Goal: Task Accomplishment & Management: Manage account settings

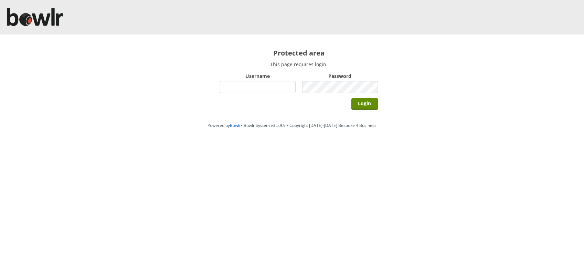
click at [231, 84] on input "Username" at bounding box center [258, 87] width 76 height 12
type input "BarRinkMonitor"
click at [352, 98] on input "Login" at bounding box center [365, 103] width 27 height 11
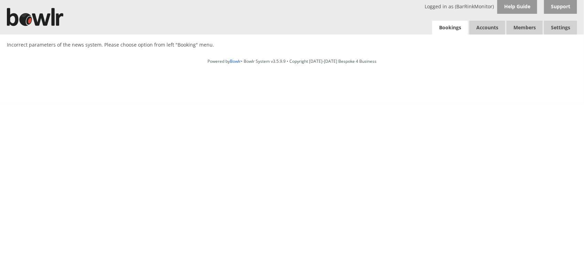
click at [447, 29] on link "Bookings" at bounding box center [451, 28] width 36 height 14
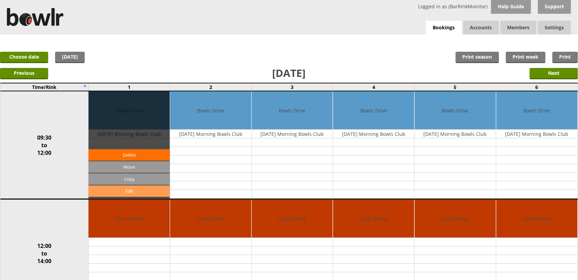
click at [141, 189] on link "Edit" at bounding box center [129, 190] width 81 height 11
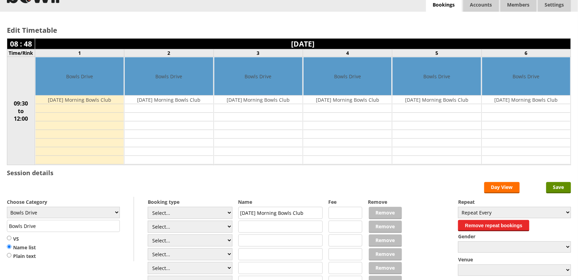
scroll to position [43, 0]
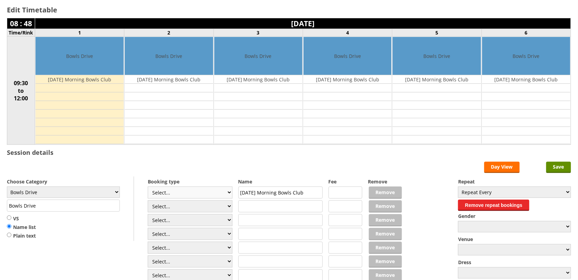
click at [165, 191] on select "Select... Club Competition (Member) Club Competition (Visitor) National (Member…" at bounding box center [190, 192] width 85 height 12
select select "1_50"
click at [148, 187] on select "Select... Club Competition (Member) Club Competition (Visitor) National (Member…" at bounding box center [190, 192] width 85 height 12
type input "5.0000"
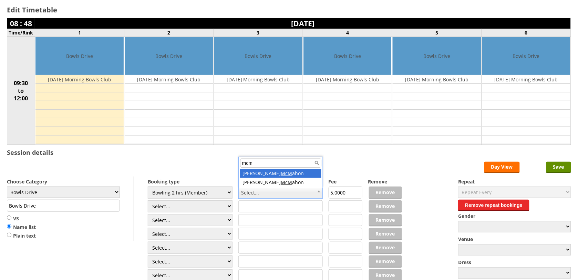
type input "mcm"
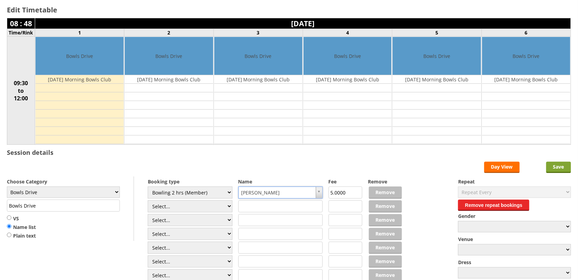
click at [561, 170] on input "Save" at bounding box center [558, 167] width 25 height 11
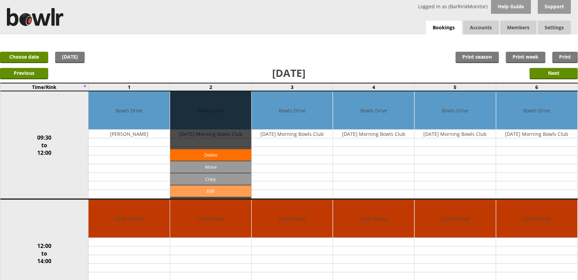
click at [212, 190] on link "Edit" at bounding box center [210, 190] width 81 height 11
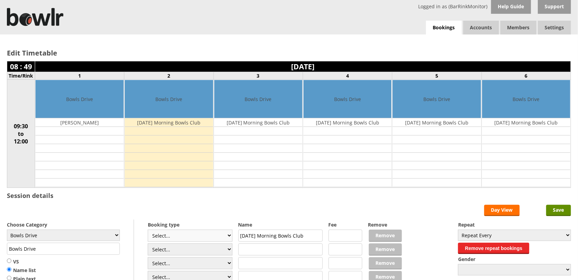
click at [196, 241] on select "Select... Club Competition (Member) Club Competition (Visitor) National (Member…" at bounding box center [190, 235] width 85 height 12
select select "1_50"
click at [148, 230] on select "Select... Club Competition (Member) Club Competition (Visitor) National (Member…" at bounding box center [190, 235] width 85 height 12
type input "5.0000"
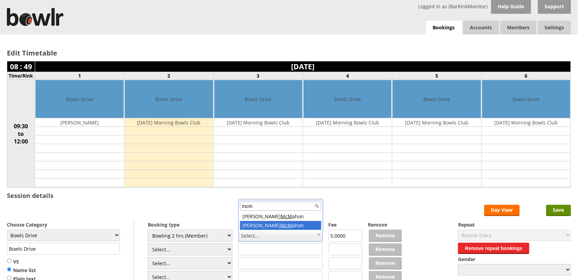
type input "mcm"
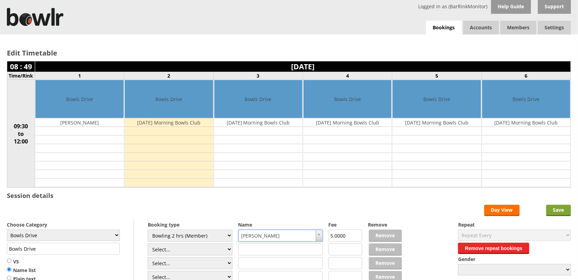
click at [557, 211] on input "Save" at bounding box center [558, 210] width 25 height 11
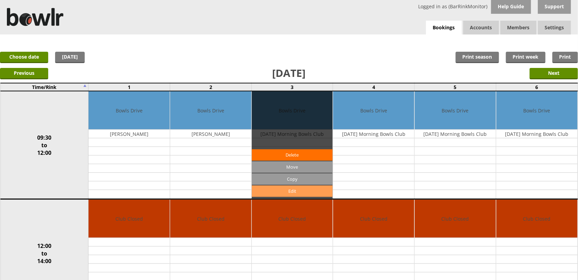
click at [285, 192] on link "Edit" at bounding box center [292, 190] width 81 height 11
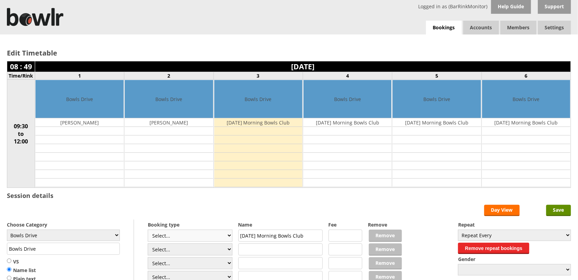
click at [209, 235] on select "Select... Club Competition (Member) Club Competition (Visitor) National (Member…" at bounding box center [190, 235] width 85 height 12
select select "1_50"
click at [148, 230] on select "Select... Club Competition (Member) Club Competition (Visitor) National (Member…" at bounding box center [190, 235] width 85 height 12
type input "5.0000"
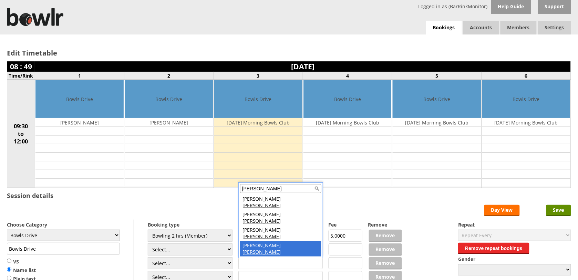
type input "clark"
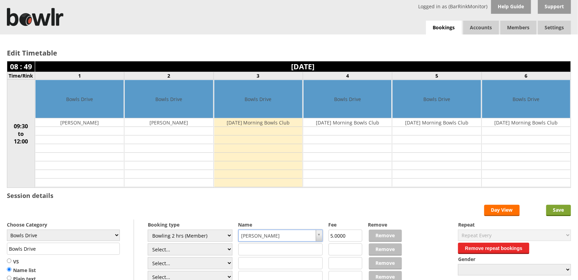
click at [560, 208] on input "Save" at bounding box center [558, 210] width 25 height 11
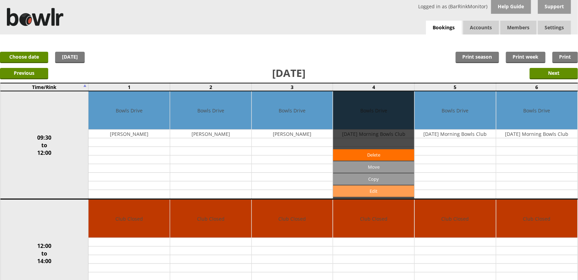
click at [371, 194] on link "Edit" at bounding box center [373, 190] width 81 height 11
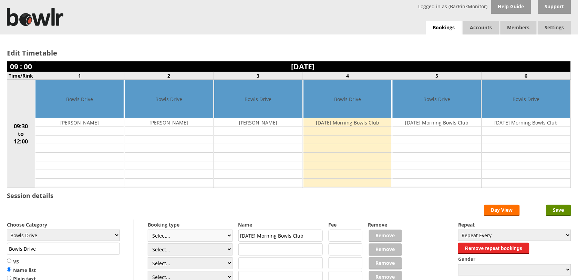
click at [212, 236] on select "Select... Club Competition (Member) Club Competition (Visitor) National (Member…" at bounding box center [190, 235] width 85 height 12
select select "1_50"
click at [148, 230] on select "Select... Club Competition (Member) Club Competition (Visitor) National (Member…" at bounding box center [190, 235] width 85 height 12
type input "5.0000"
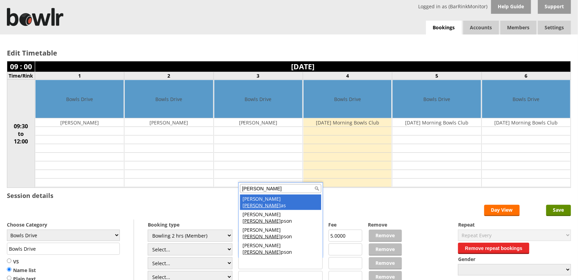
type input "thom"
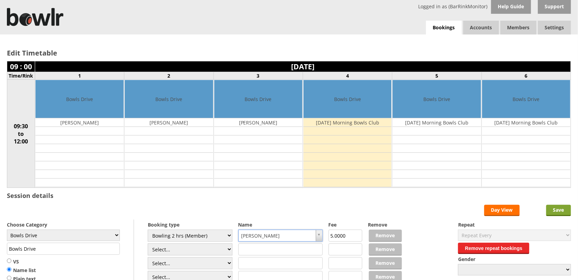
click at [567, 206] on input "Save" at bounding box center [558, 210] width 25 height 11
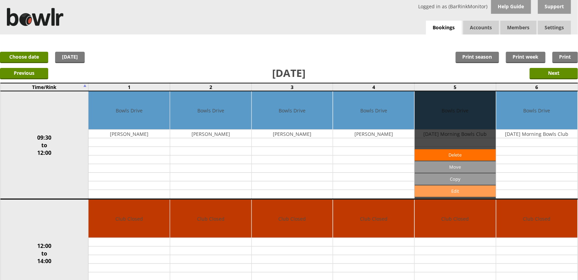
click at [451, 189] on link "Edit" at bounding box center [455, 190] width 81 height 11
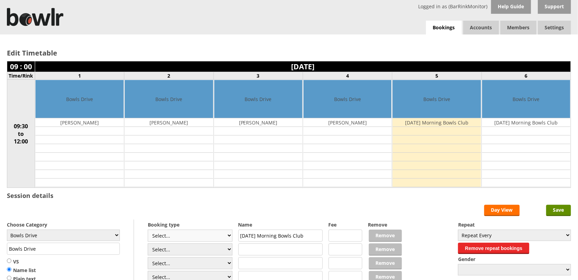
click at [212, 235] on select "Select... Club Competition (Member) Club Competition (Visitor) National (Member…" at bounding box center [190, 235] width 85 height 12
select select "1_50"
click at [148, 230] on select "Select... Club Competition (Member) Club Competition (Visitor) National (Member…" at bounding box center [190, 235] width 85 height 12
type input "5.0000"
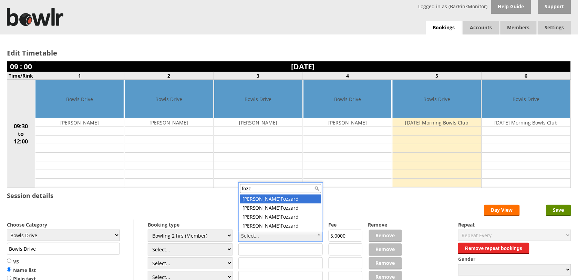
type input "fozz"
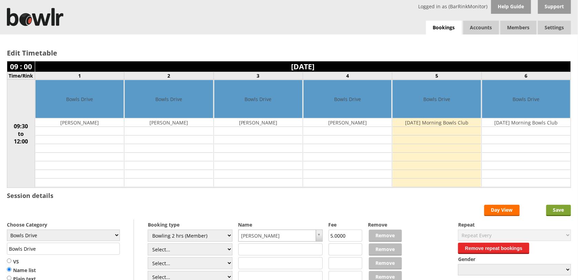
click at [557, 214] on input "Save" at bounding box center [558, 210] width 25 height 11
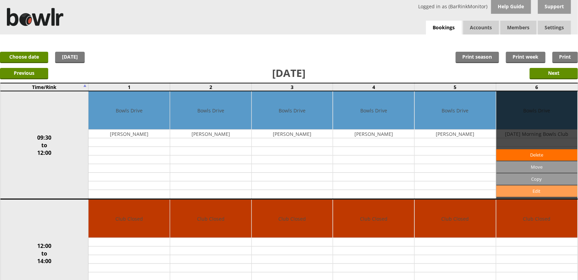
click at [542, 189] on link "Edit" at bounding box center [536, 190] width 81 height 11
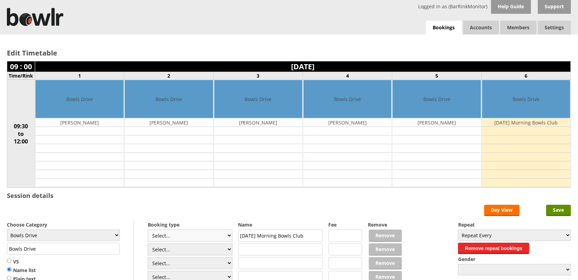
click at [209, 235] on select "Select... Club Competition (Member) Club Competition (Visitor) National (Member…" at bounding box center [190, 235] width 85 height 12
select select "1_50"
click at [148, 230] on select "Select... Club Competition (Member) Club Competition (Visitor) National (Member…" at bounding box center [190, 235] width 85 height 12
type input "5.0000"
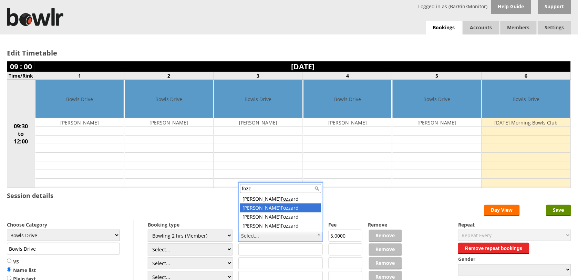
type input "fozz"
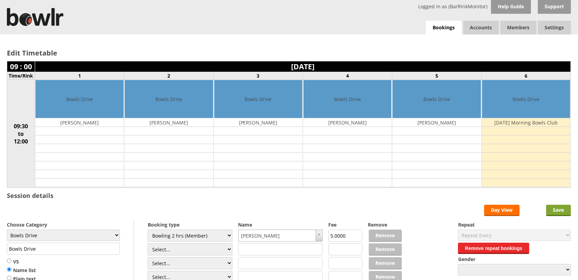
click at [557, 208] on input "Save" at bounding box center [558, 210] width 25 height 11
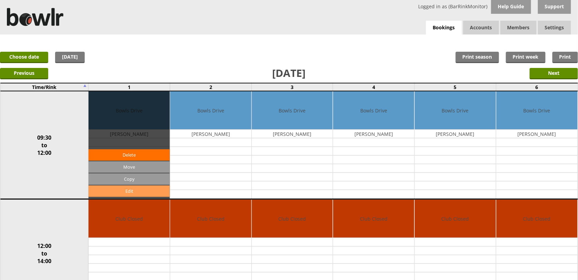
click at [122, 192] on link "Edit" at bounding box center [129, 190] width 81 height 11
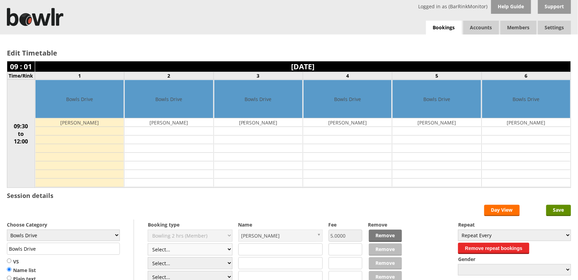
click at [184, 252] on select "Select... Club Competition (Member) Club Competition (Visitor) National (Member…" at bounding box center [190, 249] width 85 height 12
select select "1_50"
click at [148, 244] on select "Select... Club Competition (Member) Club Competition (Visitor) National (Member…" at bounding box center [190, 249] width 85 height 12
type input "5.0000"
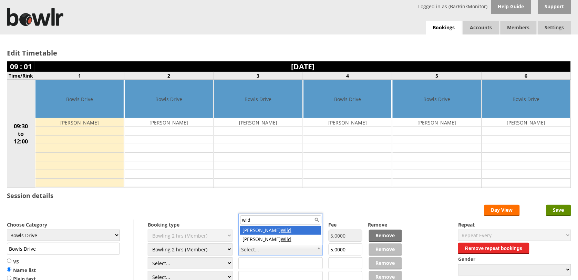
type input "wild"
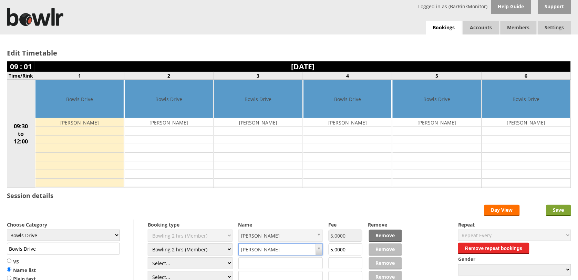
click at [564, 212] on input "Save" at bounding box center [558, 210] width 25 height 11
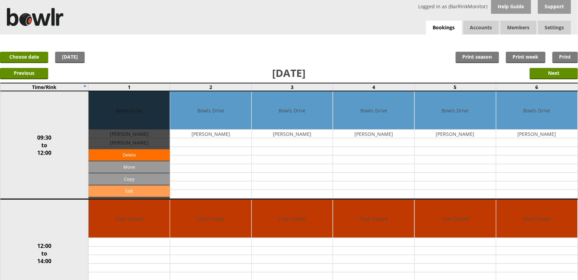
click at [133, 190] on link "Edit" at bounding box center [129, 190] width 81 height 11
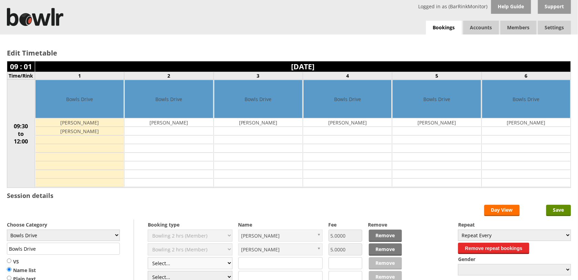
click at [177, 263] on select "Select... Club Competition (Member) Club Competition (Visitor) National (Member…" at bounding box center [190, 263] width 85 height 12
select select "1_50"
click at [148, 258] on select "Select... Club Competition (Member) Club Competition (Visitor) National (Member…" at bounding box center [190, 263] width 85 height 12
type input "5.0000"
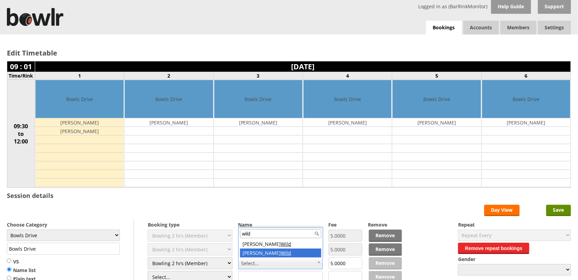
type input "wild"
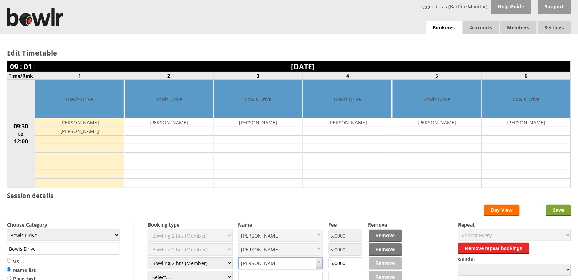
click at [568, 211] on input "Save" at bounding box center [558, 210] width 25 height 11
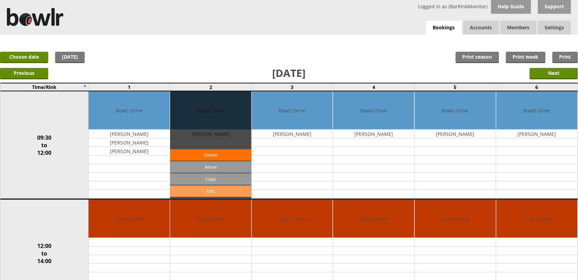
click at [215, 190] on link "Edit" at bounding box center [210, 190] width 81 height 11
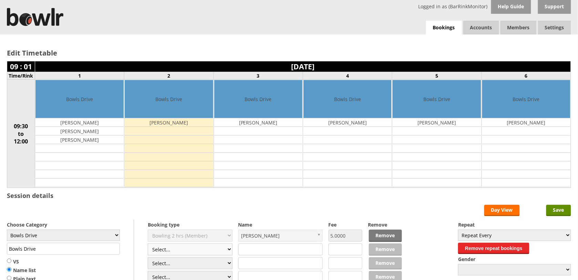
click at [188, 247] on select "Select... Club Competition (Member) Club Competition (Visitor) National (Member…" at bounding box center [190, 249] width 85 height 12
select select "1_50"
click at [148, 244] on select "Select... Club Competition (Member) Club Competition (Visitor) National (Member…" at bounding box center [190, 249] width 85 height 12
type input "5.0000"
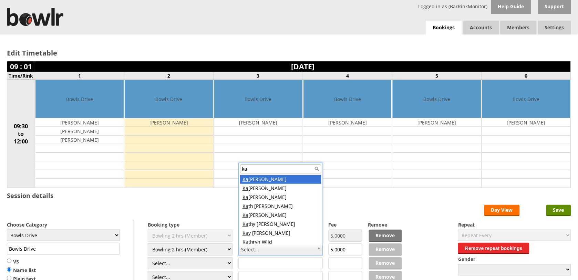
type input "kay"
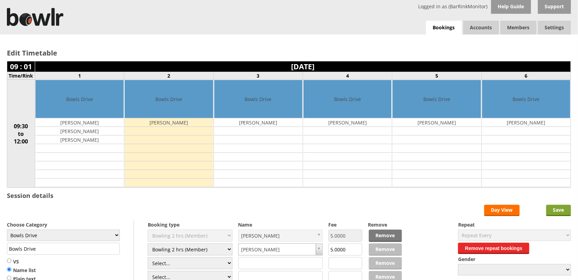
click at [564, 211] on input "Save" at bounding box center [558, 210] width 25 height 11
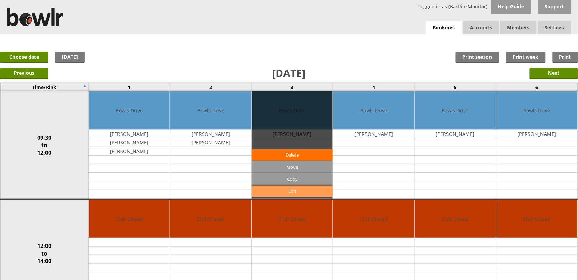
click at [280, 190] on link "Edit" at bounding box center [292, 190] width 81 height 11
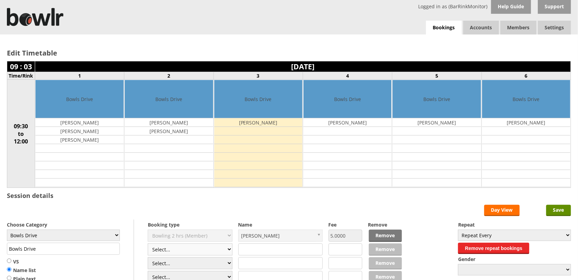
click at [209, 250] on select "Select... Club Competition (Member) Club Competition (Visitor) National (Member…" at bounding box center [190, 249] width 85 height 12
select select "1_50"
click at [148, 244] on select "Select... Club Competition (Member) Club Competition (Visitor) National (Member…" at bounding box center [190, 249] width 85 height 12
type input "5.0000"
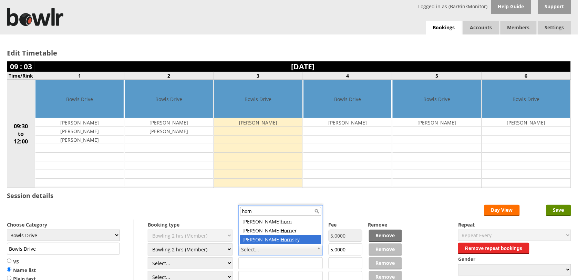
type input "horn"
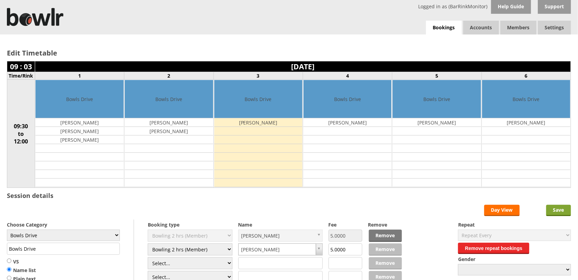
click at [556, 212] on input "Save" at bounding box center [558, 210] width 25 height 11
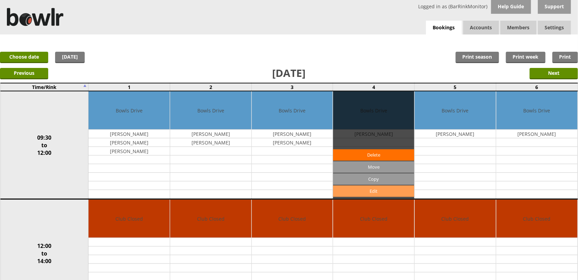
click at [373, 187] on link "Edit" at bounding box center [373, 190] width 81 height 11
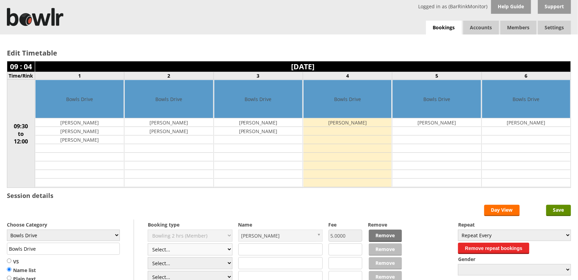
click at [207, 251] on select "Select... Club Competition (Member) Club Competition (Visitor) National (Member…" at bounding box center [190, 249] width 85 height 12
select select "1_50"
click at [148, 244] on select "Select... Club Competition (Member) Club Competition (Visitor) National (Member…" at bounding box center [190, 249] width 85 height 12
type input "5.0000"
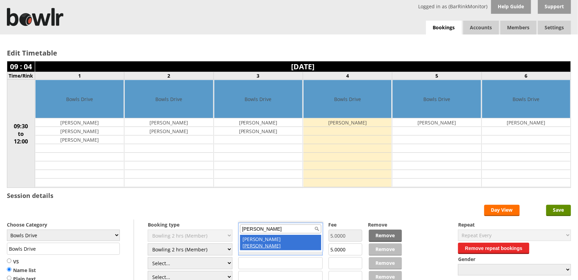
type input "rudd"
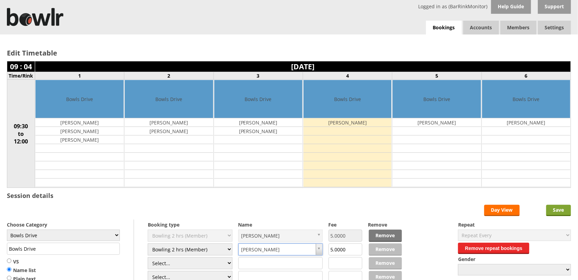
click at [559, 212] on input "Save" at bounding box center [558, 210] width 25 height 11
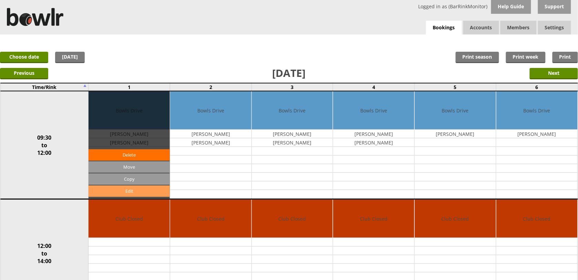
click at [138, 190] on link "Edit" at bounding box center [129, 190] width 81 height 11
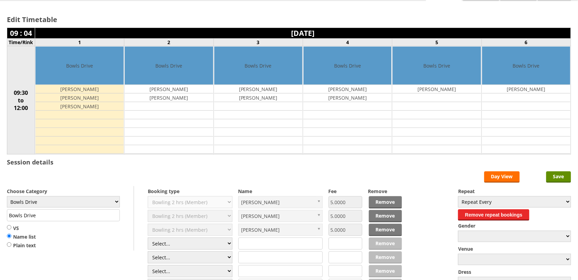
scroll to position [43, 0]
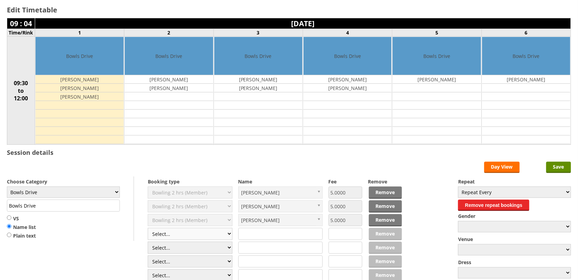
click at [190, 235] on select "Select... Club Competition (Member) Club Competition (Visitor) National (Member…" at bounding box center [190, 234] width 85 height 12
select select "1_50"
click at [148, 229] on select "Select... Club Competition (Member) Club Competition (Visitor) National (Member…" at bounding box center [190, 234] width 85 height 12
type input "5.0000"
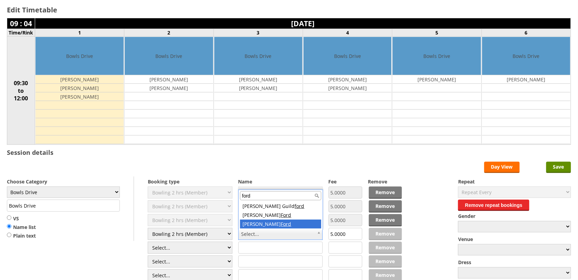
type input "ford"
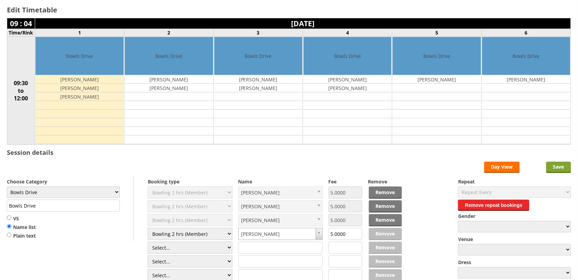
click at [558, 168] on input "Save" at bounding box center [558, 167] width 25 height 11
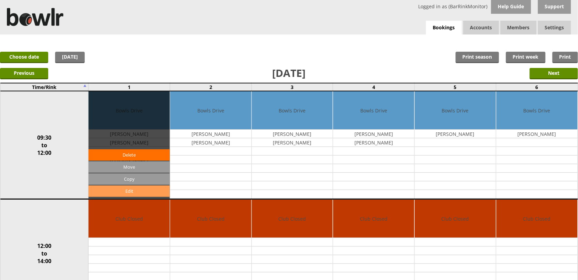
click at [132, 189] on link "Edit" at bounding box center [129, 190] width 81 height 11
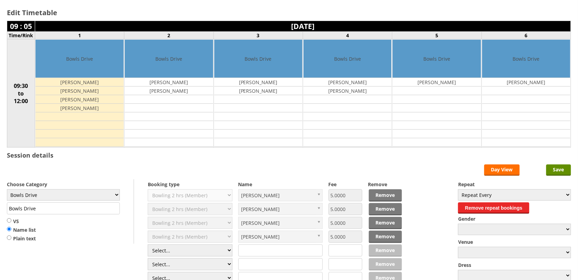
scroll to position [86, 0]
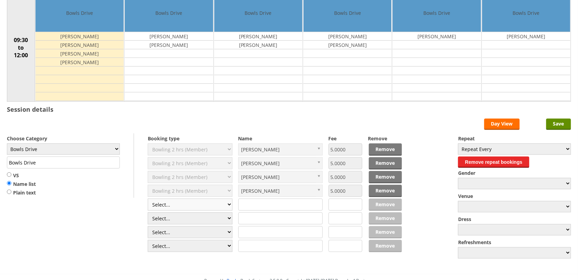
click at [188, 205] on select "Select... Club Competition (Member) Club Competition (Visitor) National (Member…" at bounding box center [190, 204] width 85 height 12
select select "1_50"
click at [148, 199] on select "Select... Club Competition (Member) Club Competition (Visitor) National (Member…" at bounding box center [190, 204] width 85 height 12
type input "5.0000"
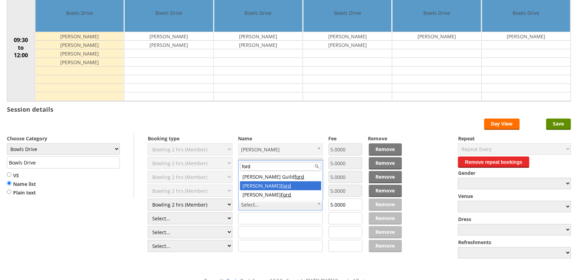
type input "ford"
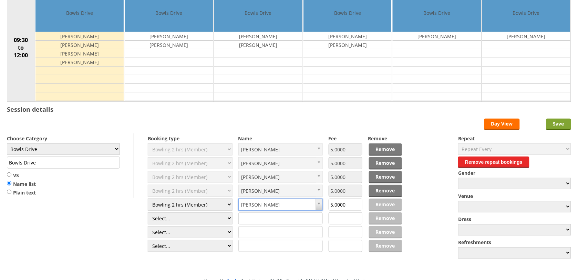
click at [557, 126] on input "Save" at bounding box center [558, 123] width 25 height 11
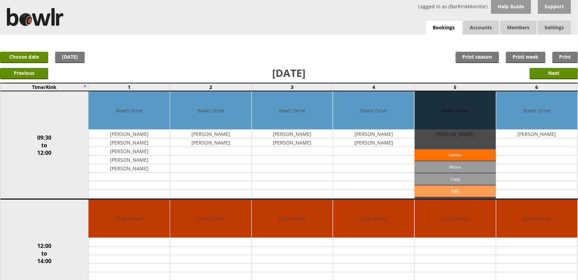
click at [452, 192] on link "Edit" at bounding box center [455, 190] width 81 height 11
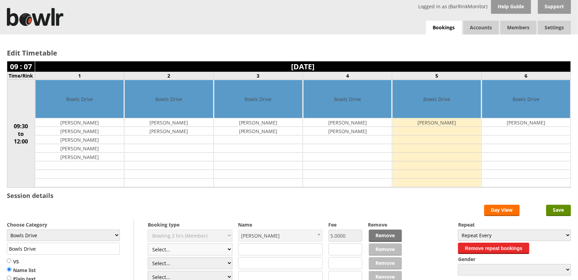
click at [204, 249] on select "Select... Club Competition (Member) Club Competition (Visitor) National (Member…" at bounding box center [190, 249] width 85 height 12
select select "1_50"
click at [148, 244] on select "Select... Club Competition (Member) Club Competition (Visitor) National (Member…" at bounding box center [190, 249] width 85 height 12
type input "5.0000"
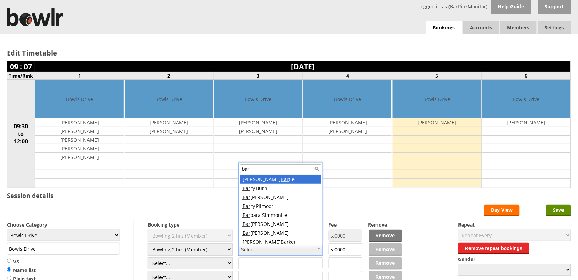
type input "bard"
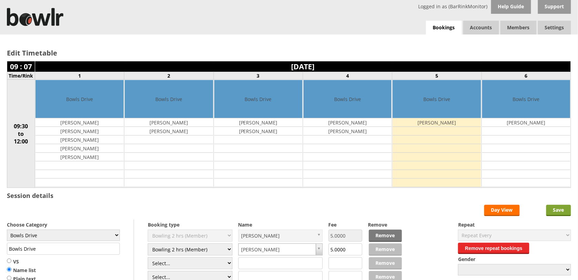
click at [553, 210] on input "Save" at bounding box center [558, 210] width 25 height 11
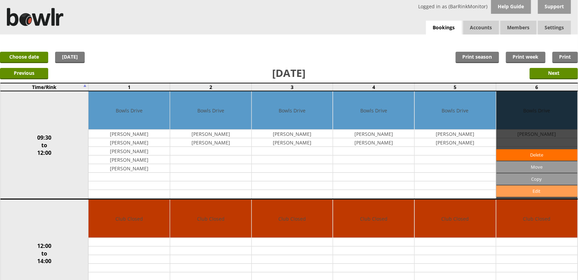
click at [532, 193] on link "Edit" at bounding box center [536, 190] width 81 height 11
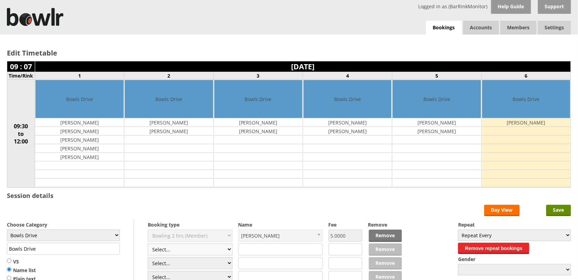
click at [209, 253] on select "Select... Club Competition (Member) Club Competition (Visitor) National (Member…" at bounding box center [190, 249] width 85 height 12
select select "1_50"
click at [148, 244] on select "Select... Club Competition (Member) Club Competition (Visitor) National (Member…" at bounding box center [190, 249] width 85 height 12
type input "5.0000"
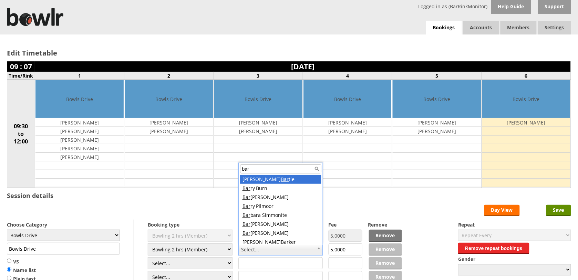
type input "bard"
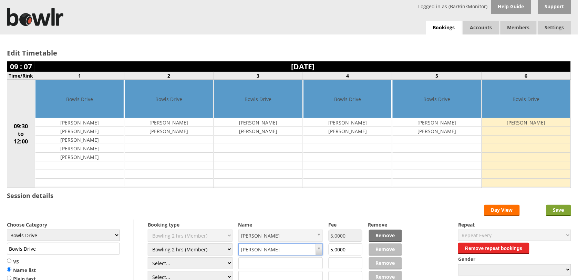
click at [562, 211] on input "Save" at bounding box center [558, 210] width 25 height 11
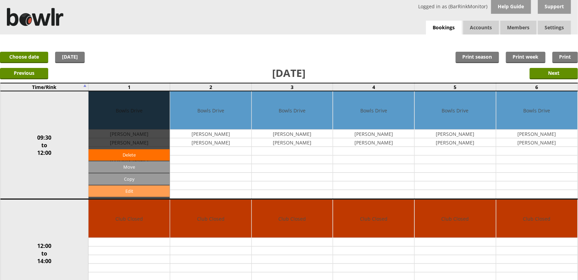
click at [133, 188] on link "Edit" at bounding box center [129, 190] width 81 height 11
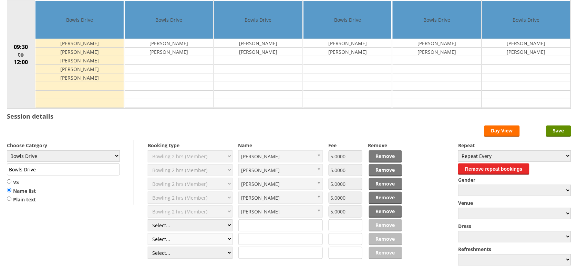
scroll to position [86, 0]
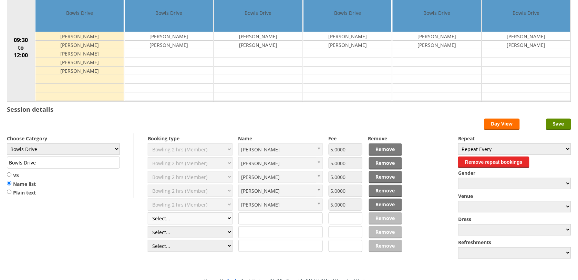
click at [193, 221] on select "Select... Club Competition (Member) Club Competition (Visitor) National (Member…" at bounding box center [190, 218] width 85 height 12
select select "1_50"
click at [148, 213] on select "Select... Club Competition (Member) Club Competition (Visitor) National (Member…" at bounding box center [190, 218] width 85 height 12
type input "5.0000"
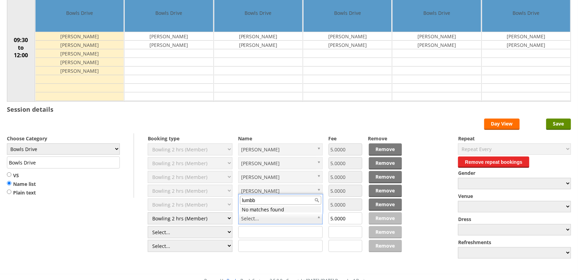
type input "lumb"
click at [568, 124] on input "Save" at bounding box center [558, 123] width 25 height 11
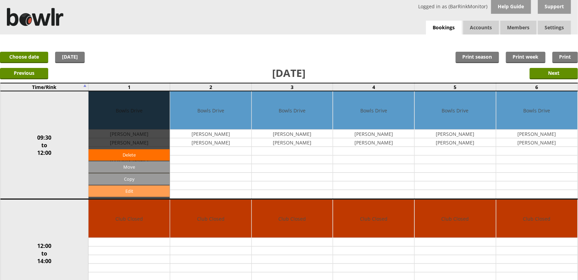
click at [145, 190] on link "Edit" at bounding box center [129, 190] width 81 height 11
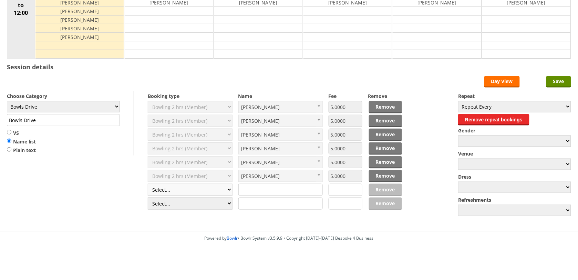
scroll to position [129, 0]
click at [190, 186] on select "Select... Club Competition (Member) Club Competition (Visitor) National (Member…" at bounding box center [190, 190] width 85 height 12
select select "1_50"
click at [148, 184] on select "Select... Club Competition (Member) Club Competition (Visitor) National (Member…" at bounding box center [190, 190] width 85 height 12
type input "5.0000"
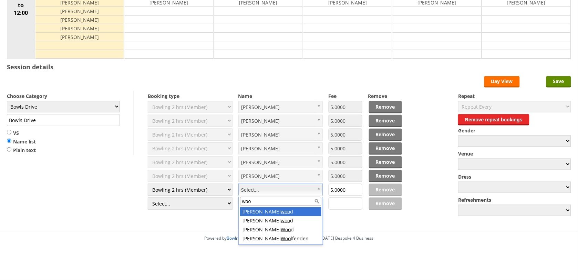
type input "wool"
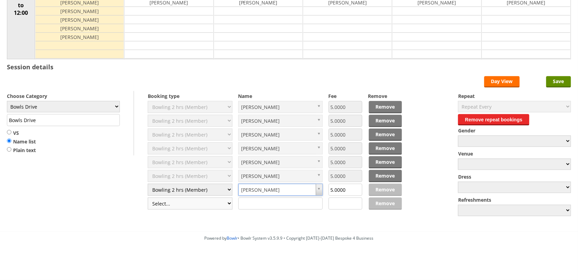
click at [208, 207] on select "Select... Club Competition (Member) Club Competition (Visitor) National (Member…" at bounding box center [190, 203] width 85 height 12
select select "1_50"
click at [148, 198] on select "Select... Club Competition (Member) Club Competition (Visitor) National (Member…" at bounding box center [190, 203] width 85 height 12
type input "5.0000"
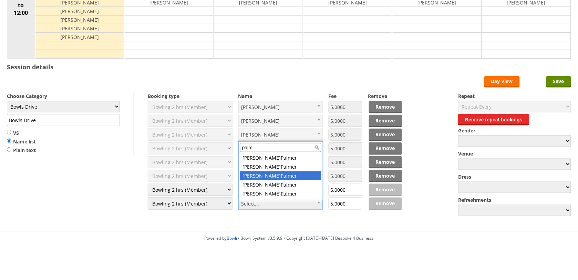
type input "palm"
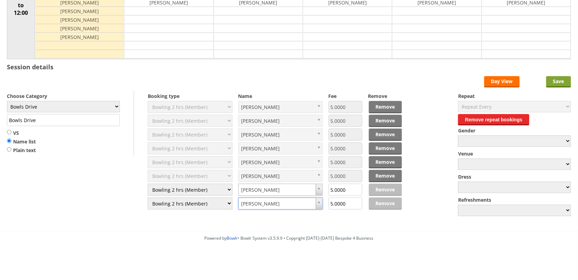
click at [559, 80] on input "Save" at bounding box center [558, 81] width 25 height 11
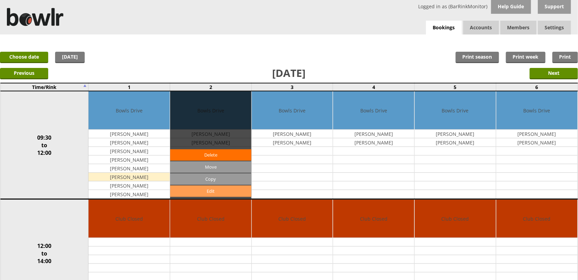
click at [204, 189] on link "Edit" at bounding box center [210, 190] width 81 height 11
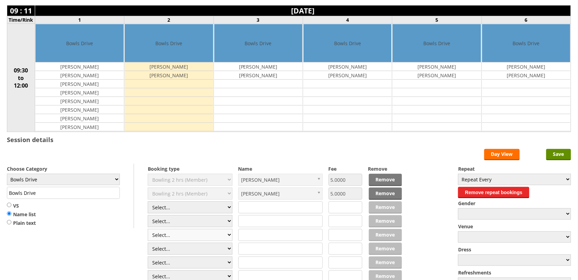
scroll to position [129, 0]
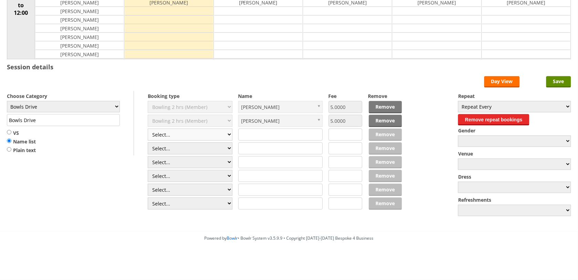
click at [198, 135] on select "Select... Club Competition (Member) Club Competition (Visitor) National (Member…" at bounding box center [190, 134] width 85 height 12
select select "1_50"
click at [148, 129] on select "Select... Club Competition (Member) Club Competition (Visitor) National (Member…" at bounding box center [190, 134] width 85 height 12
type input "5.0000"
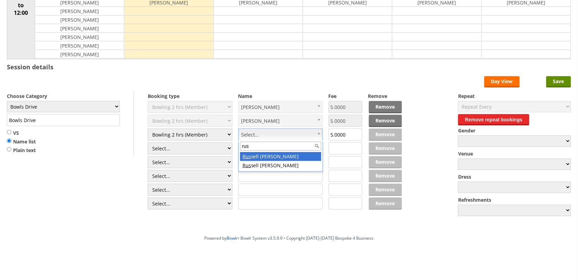
type input "[PERSON_NAME]"
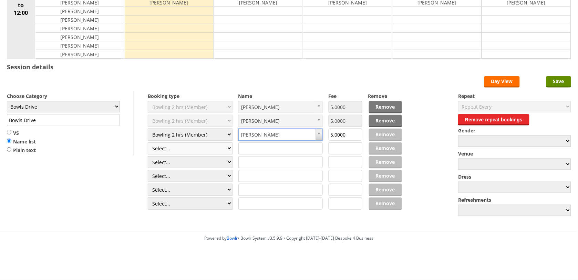
click at [208, 151] on select "Select... Club Competition (Member) Club Competition (Visitor) National (Member…" at bounding box center [190, 148] width 85 height 12
select select "1_50"
click at [148, 143] on select "Select... Club Competition (Member) Club Competition (Visitor) National (Member…" at bounding box center [190, 148] width 85 height 12
type input "5.0000"
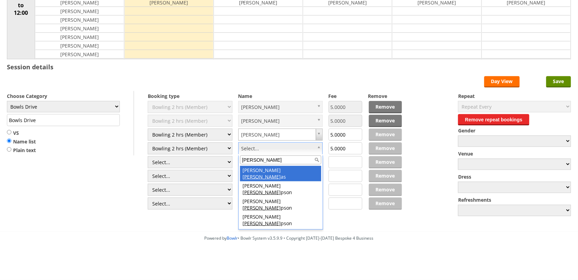
type input "thomp"
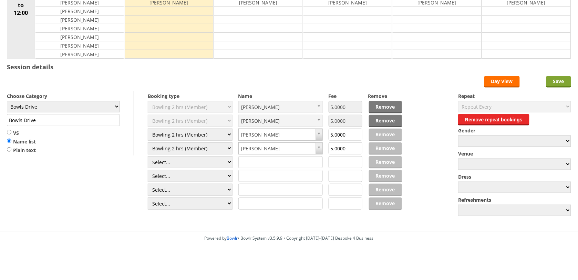
click at [558, 82] on input "Save" at bounding box center [558, 81] width 25 height 11
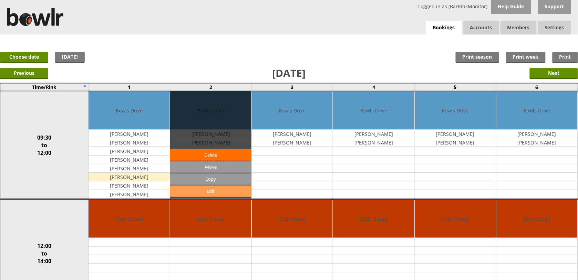
click at [216, 189] on link "Edit" at bounding box center [210, 190] width 81 height 11
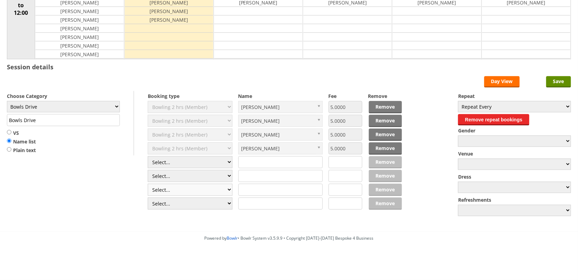
scroll to position [129, 0]
click at [204, 164] on select "Select... Club Competition (Member) Club Competition (Visitor) National (Member…" at bounding box center [190, 162] width 85 height 12
select select "1_50"
click at [148, 156] on select "Select... Club Competition (Member) Club Competition (Visitor) National (Member…" at bounding box center [190, 162] width 85 height 12
type input "5.0000"
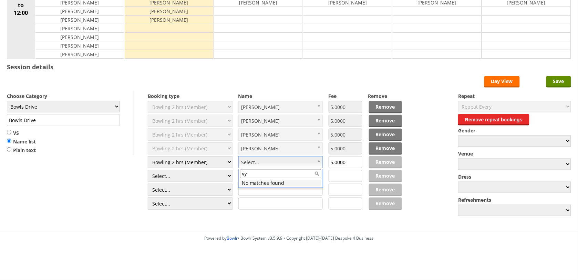
type input "v"
type input "yv"
click at [207, 178] on select "Select... Club Competition (Member) Club Competition (Visitor) National (Member…" at bounding box center [190, 176] width 85 height 12
select select "1_50"
click at [148, 170] on select "Select... Club Competition (Member) Club Competition (Visitor) National (Member…" at bounding box center [190, 176] width 85 height 12
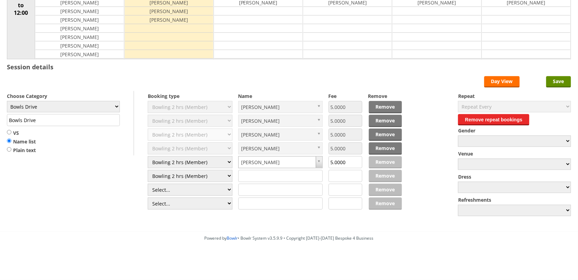
type input "5.0000"
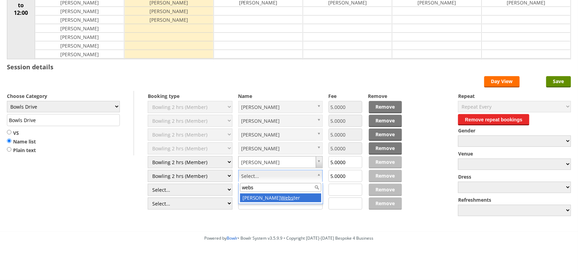
type input "webs"
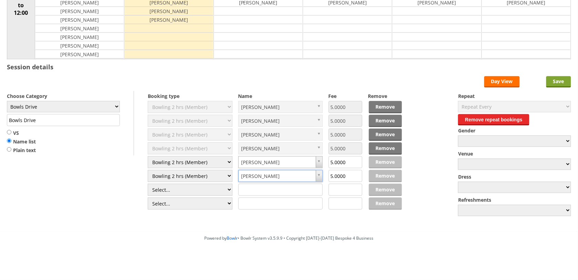
click at [557, 81] on input "Save" at bounding box center [558, 81] width 25 height 11
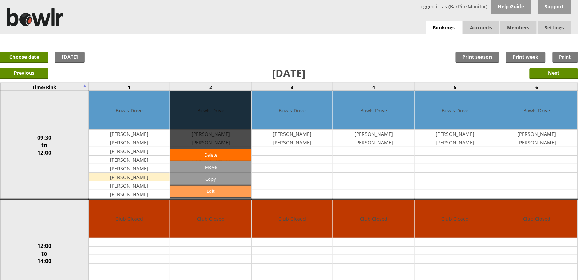
click at [227, 189] on link "Edit" at bounding box center [210, 190] width 81 height 11
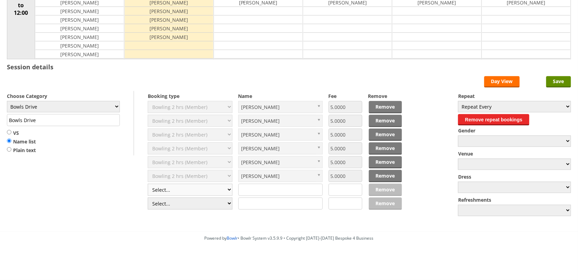
scroll to position [129, 0]
click at [202, 187] on select "Select... Club Competition (Member) Club Competition (Visitor) National (Member…" at bounding box center [190, 190] width 85 height 12
select select "1_50"
click at [148, 184] on select "Select... Club Competition (Member) Club Competition (Visitor) National (Member…" at bounding box center [190, 190] width 85 height 12
type input "5.0000"
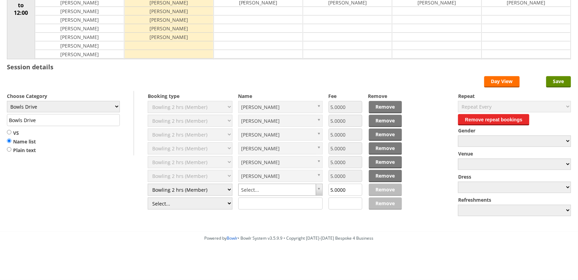
drag, startPoint x: 209, startPoint y: 148, endPoint x: 172, endPoint y: 224, distance: 83.9
click at [172, 224] on div "Edit Timetable 09 : 12 Saturday 4th October 2025 Time/Rink 1 2 3 4 5 6 09:30 to…" at bounding box center [289, 68] width 578 height 325
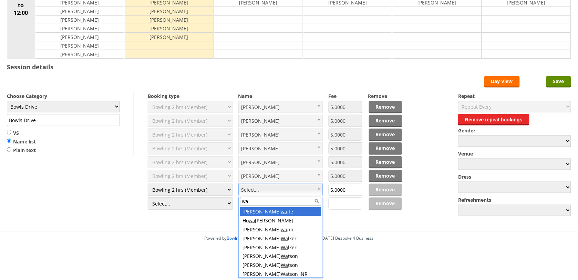
type input "war"
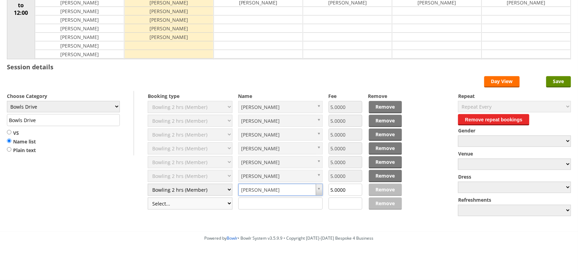
click at [209, 203] on select "Select... Club Competition (Member) Club Competition (Visitor) National (Member…" at bounding box center [190, 203] width 85 height 12
select select "1_50"
click at [148, 198] on select "Select... Club Competition (Member) Club Competition (Visitor) National (Member…" at bounding box center [190, 203] width 85 height 12
type input "5.0000"
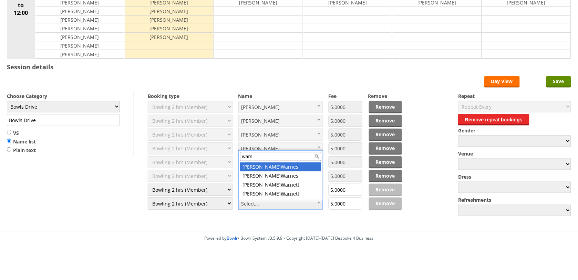
type input "warn"
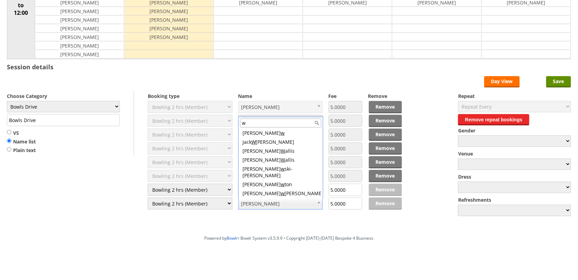
scroll to position [0, 0]
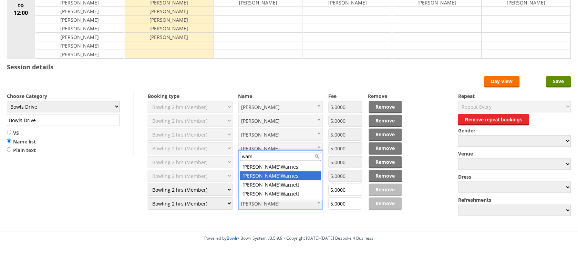
type input "warn"
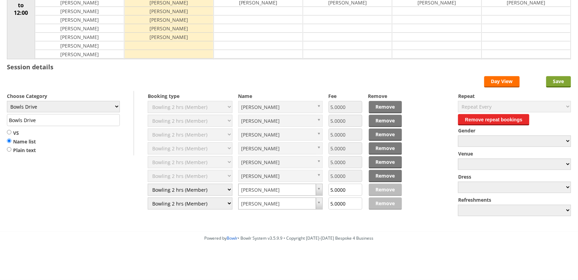
click at [564, 80] on input "Save" at bounding box center [558, 81] width 25 height 11
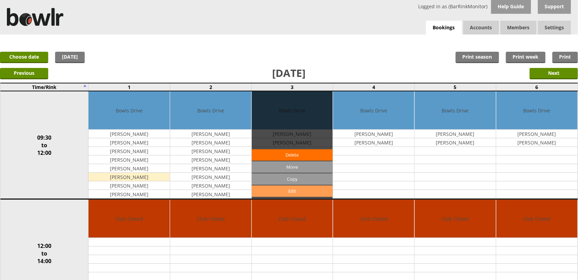
click at [284, 191] on link "Edit" at bounding box center [292, 190] width 81 height 11
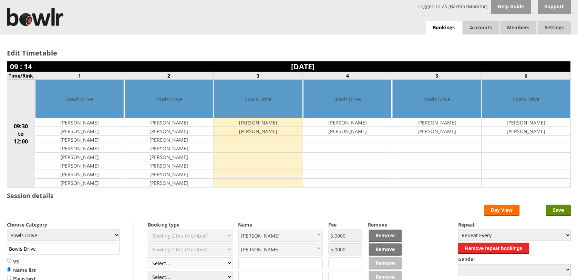
click at [211, 267] on select "Select... Club Competition (Member) Club Competition (Visitor) National (Member…" at bounding box center [190, 263] width 85 height 12
click at [209, 264] on select "Select... Club Competition (Member) Club Competition (Visitor) National (Member…" at bounding box center [190, 263] width 85 height 12
select select "1_50"
click at [148, 258] on select "Select... Club Competition (Member) Club Competition (Visitor) National (Member…" at bounding box center [190, 263] width 85 height 12
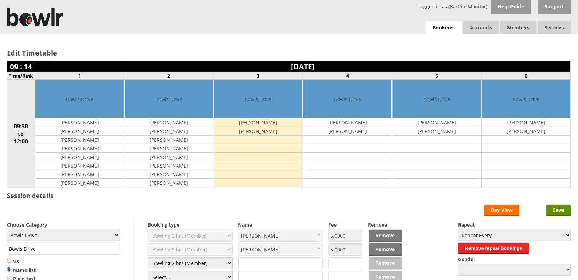
type input "5.0000"
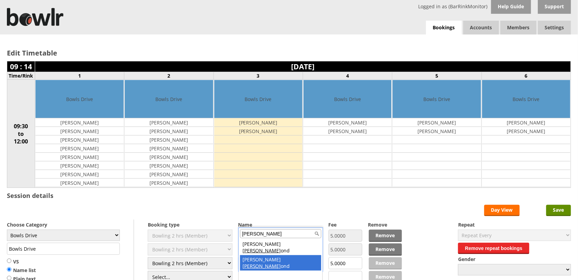
type input "hamm"
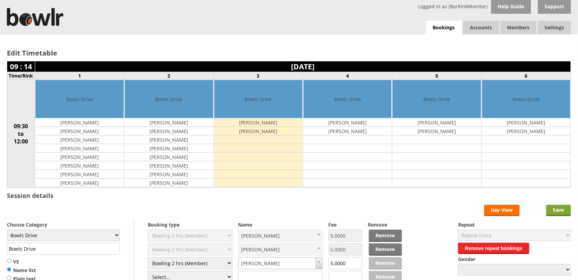
click at [557, 210] on input "Save" at bounding box center [558, 210] width 25 height 11
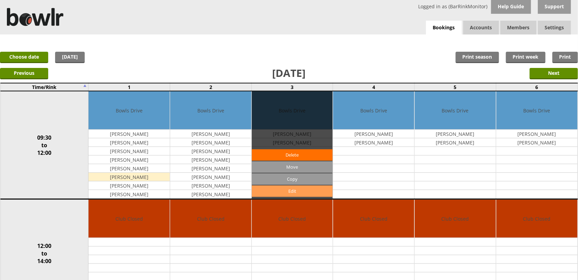
click at [280, 189] on link "Edit" at bounding box center [292, 190] width 81 height 11
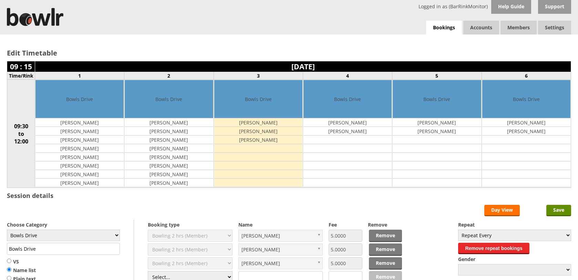
scroll to position [86, 0]
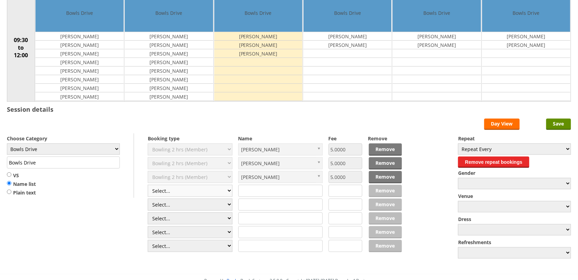
click at [223, 195] on select "Select... Club Competition (Member) Club Competition (Visitor) National (Member…" at bounding box center [190, 191] width 85 height 12
select select "1_50"
click at [148, 186] on select "Select... Club Competition (Member) Club Competition (Visitor) National (Member…" at bounding box center [190, 191] width 85 height 12
type input "5.0000"
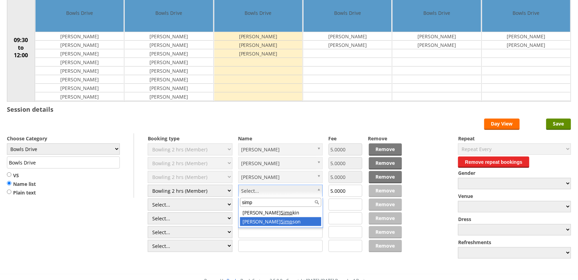
type input "simp"
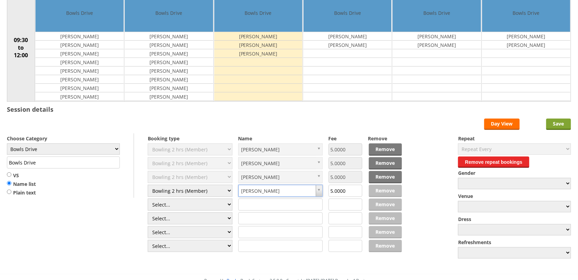
click at [566, 126] on input "Save" at bounding box center [558, 123] width 25 height 11
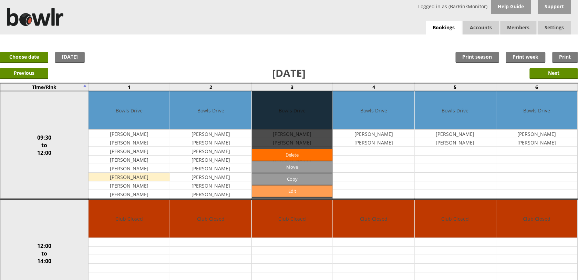
click at [300, 191] on link "Edit" at bounding box center [292, 190] width 81 height 11
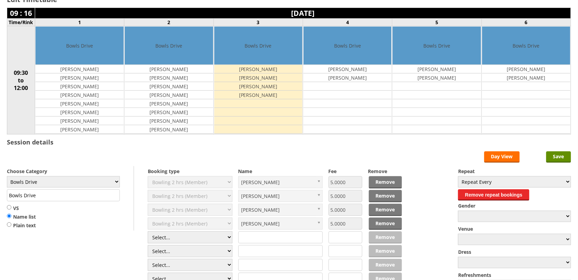
scroll to position [129, 0]
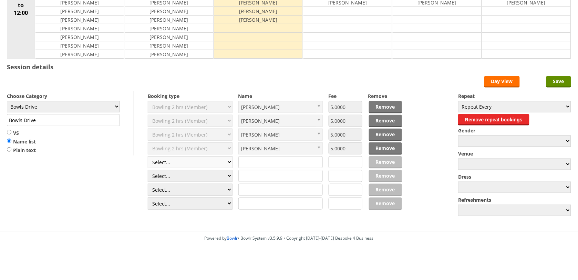
click at [195, 162] on select "Select... Club Competition (Member) Club Competition (Visitor) National (Member…" at bounding box center [190, 162] width 85 height 12
select select "1_50"
click at [148, 156] on select "Select... Club Competition (Member) Club Competition (Visitor) National (Member…" at bounding box center [190, 162] width 85 height 12
type input "5.0000"
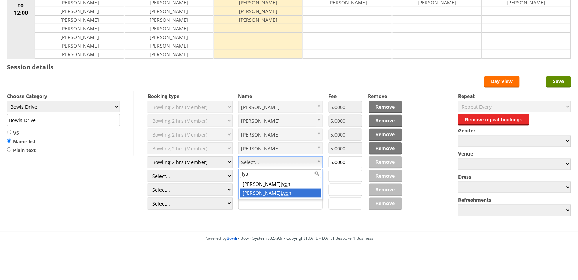
type input "lyo"
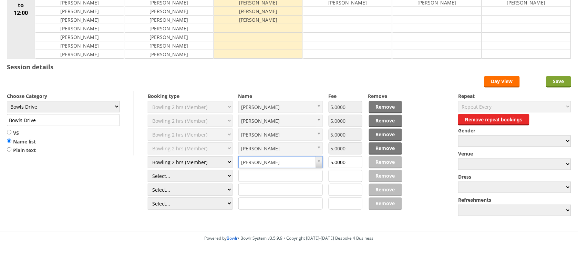
click at [561, 77] on input "Save" at bounding box center [558, 81] width 25 height 11
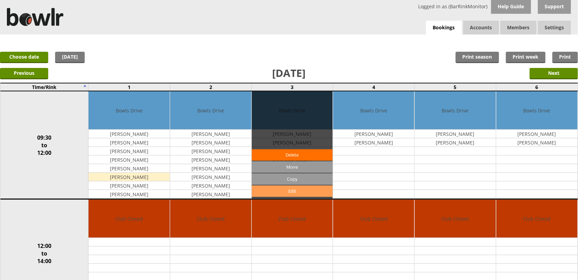
click at [300, 190] on link "Edit" at bounding box center [292, 190] width 81 height 11
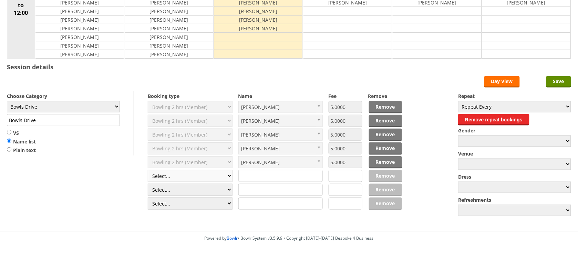
scroll to position [129, 0]
click at [204, 175] on select "Select... Club Competition (Member) Club Competition (Visitor) National (Member…" at bounding box center [190, 176] width 85 height 12
select select "1_50"
click at [148, 170] on select "Select... Club Competition (Member) Club Competition (Visitor) National (Member…" at bounding box center [190, 176] width 85 height 12
type input "5.0000"
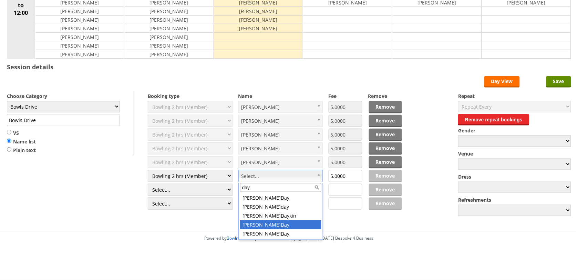
type input "day"
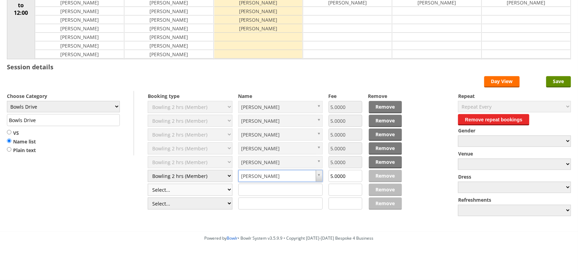
click at [202, 190] on select "Select... Club Competition (Member) Club Competition (Visitor) National (Member…" at bounding box center [190, 190] width 85 height 12
select select "1_50"
click at [148, 184] on select "Select... Club Competition (Member) Club Competition (Visitor) National (Member…" at bounding box center [190, 190] width 85 height 12
type input "5.0000"
drag, startPoint x: 255, startPoint y: 188, endPoint x: 251, endPoint y: 187, distance: 4.4
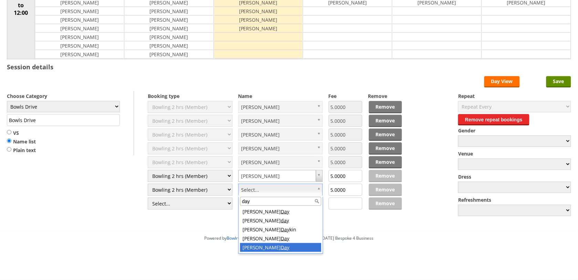
type input "day"
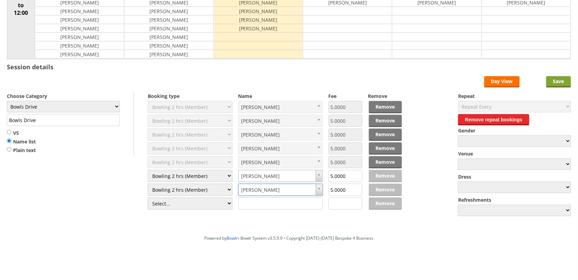
click at [557, 83] on input "Save" at bounding box center [558, 81] width 25 height 11
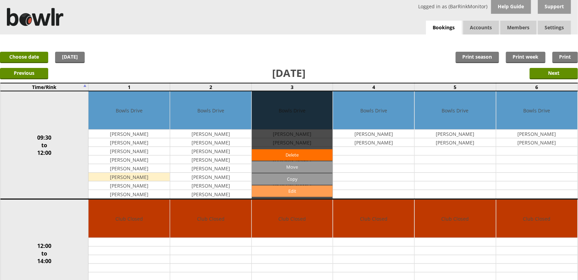
click at [294, 192] on link "Edit" at bounding box center [292, 190] width 81 height 11
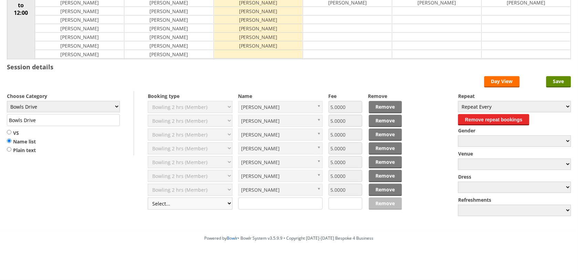
scroll to position [129, 0]
click at [197, 202] on select "Select... Club Competition (Member) Club Competition (Visitor) National (Member…" at bounding box center [190, 203] width 85 height 12
select select "1_50"
click at [148, 198] on select "Select... Club Competition (Member) Club Competition (Visitor) National (Member…" at bounding box center [190, 203] width 85 height 12
type input "5.0000"
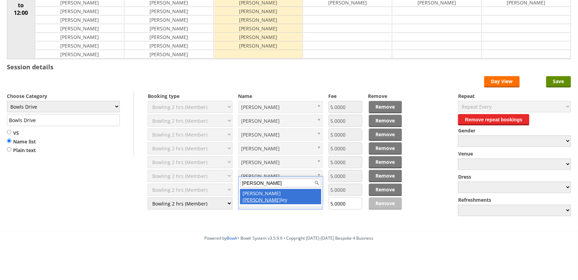
type input "[PERSON_NAME]"
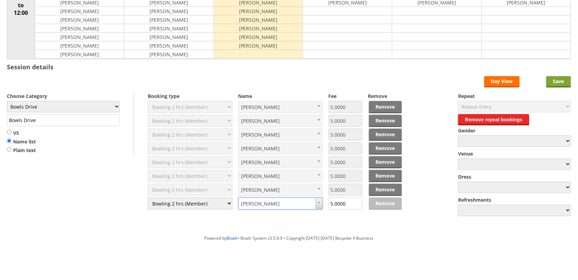
click at [550, 86] on input "Save" at bounding box center [558, 81] width 25 height 11
